Goal: Check status: Check status

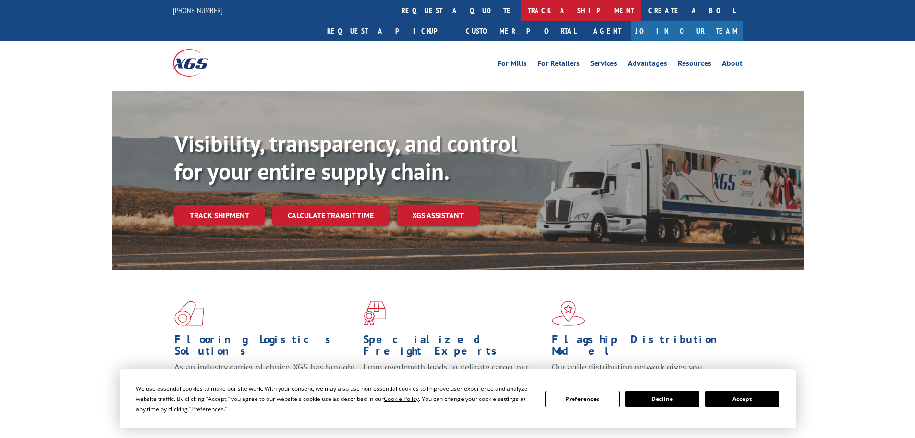
click at [521, 7] on link "track a shipment" at bounding box center [581, 10] width 121 height 21
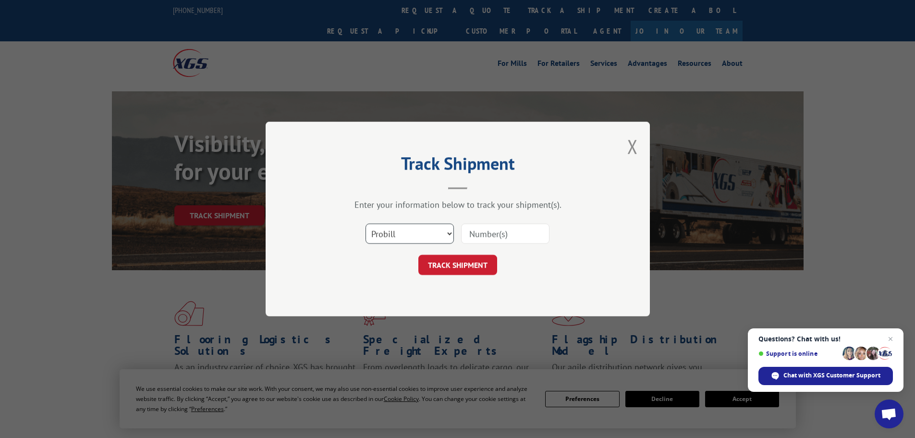
click at [448, 232] on select "Select category... Probill BOL PO" at bounding box center [410, 233] width 88 height 20
select select "bol"
click at [366, 223] on select "Select category... Probill BOL PO" at bounding box center [410, 233] width 88 height 20
click at [525, 232] on input at bounding box center [505, 233] width 88 height 20
paste input "31502858"
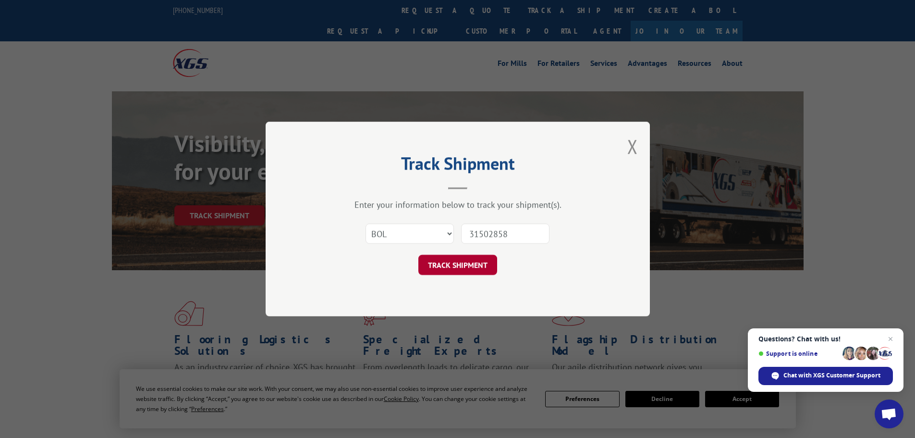
type input "31502858"
click at [461, 260] on button "TRACK SHIPMENT" at bounding box center [457, 265] width 79 height 20
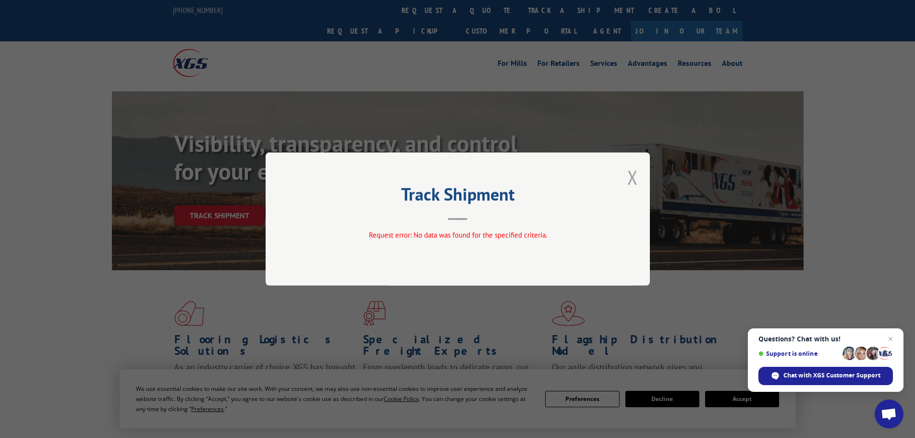
click at [631, 176] on button "Close modal" at bounding box center [632, 176] width 11 height 25
